Goal: Communication & Community: Answer question/provide support

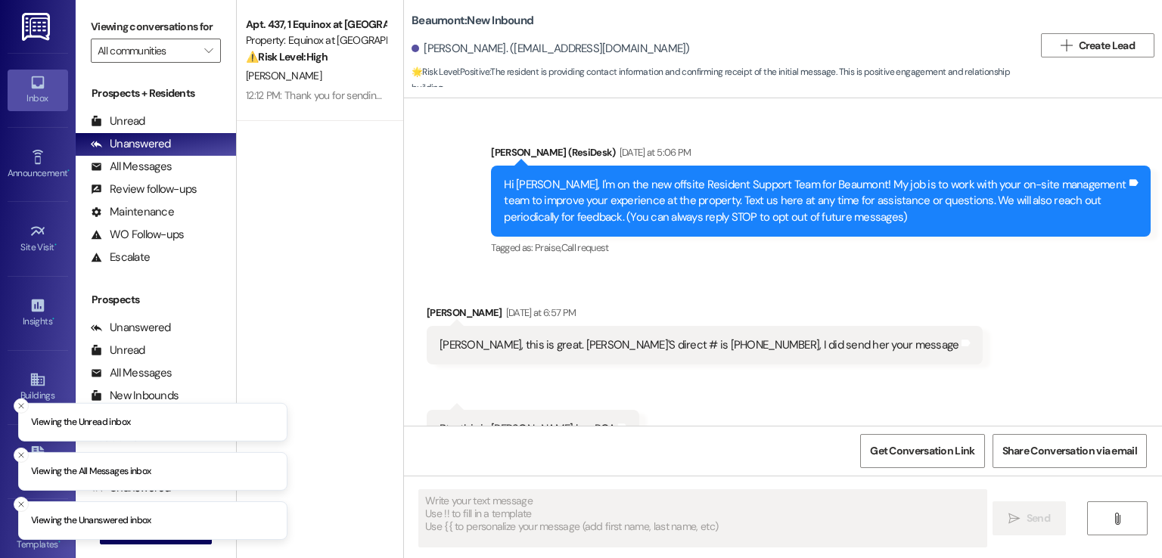
type textarea "Fetching suggested responses. Please feel free to read through the conversation…"
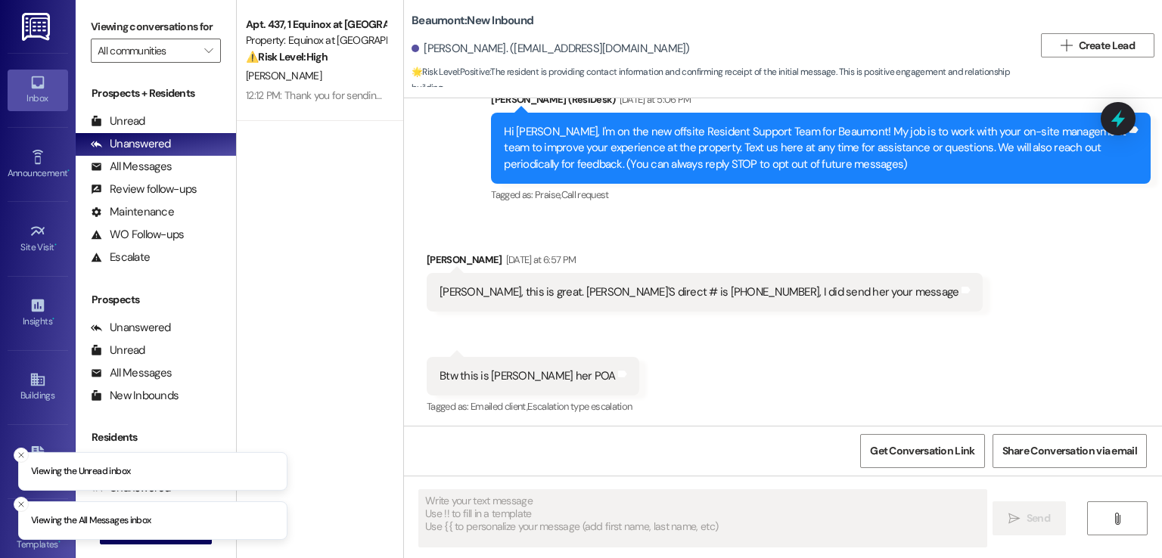
scroll to position [57, 0]
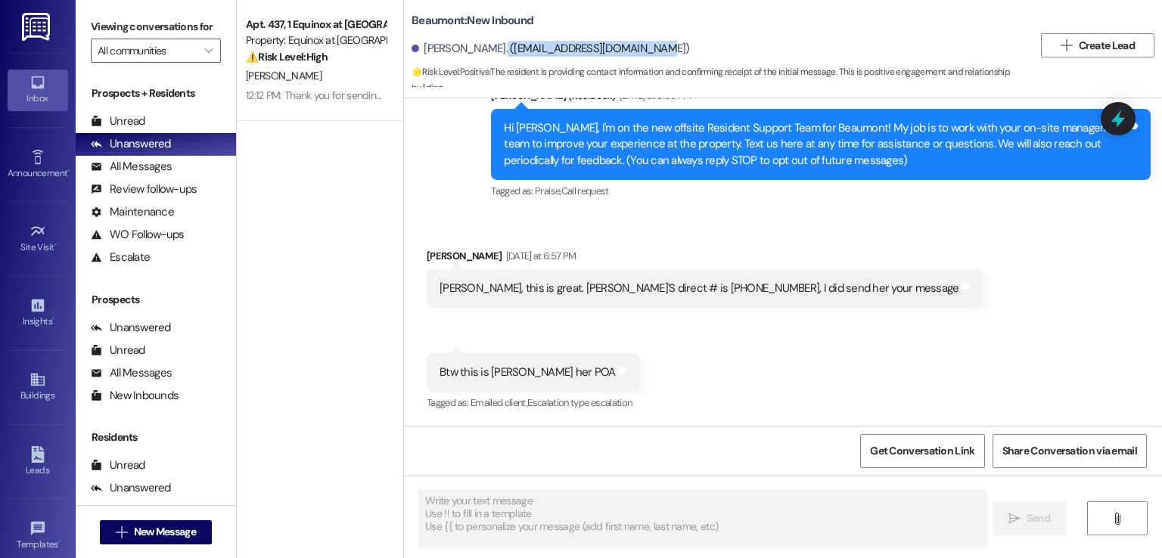
drag, startPoint x: 629, startPoint y: 46, endPoint x: 477, endPoint y: 46, distance: 151.3
click at [477, 46] on div "[PERSON_NAME]. ([EMAIL_ADDRESS][DOMAIN_NAME])" at bounding box center [550, 49] width 278 height 16
copy div "[EMAIL_ADDRESS][DOMAIN_NAME]"
